Goal: Check status

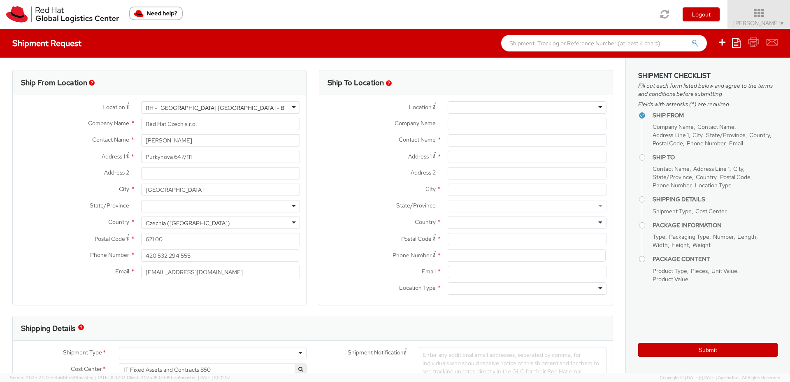
select select
click at [23, 16] on img at bounding box center [62, 14] width 113 height 16
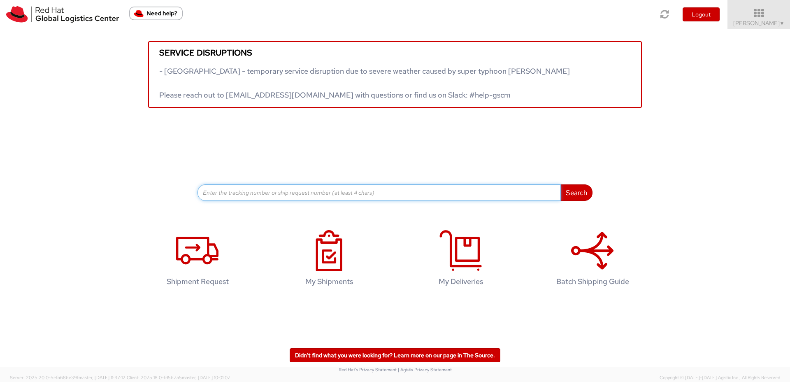
click at [324, 192] on input at bounding box center [378, 192] width 363 height 16
paste input "57007567"
type input "57007567"
click at [560, 184] on button "Search" at bounding box center [576, 192] width 32 height 16
